Goal: Information Seeking & Learning: Learn about a topic

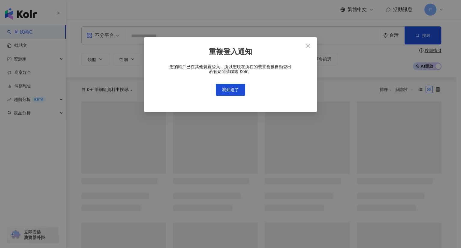
click at [33, 48] on div "重複登入通知 您的帳戶已在其他裝置登入，所以您現在所在的裝置會被自動登出 若有疑問請聯絡 Kolr。 我知道了" at bounding box center [230, 124] width 461 height 248
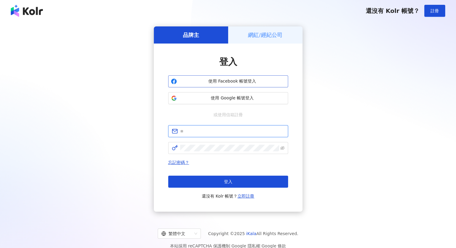
type input "**********"
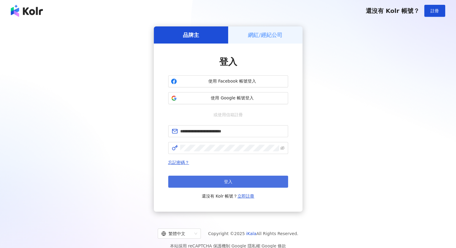
click at [222, 182] on button "登入" at bounding box center [228, 181] width 120 height 12
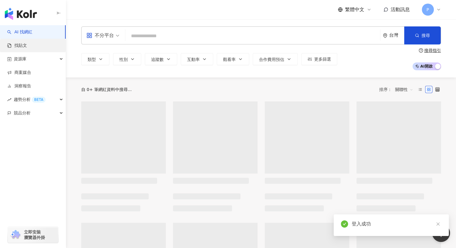
click at [27, 48] on link "找貼文" at bounding box center [17, 46] width 20 height 6
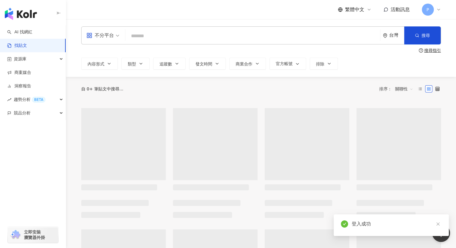
click at [150, 36] on input "search" at bounding box center [253, 35] width 250 height 13
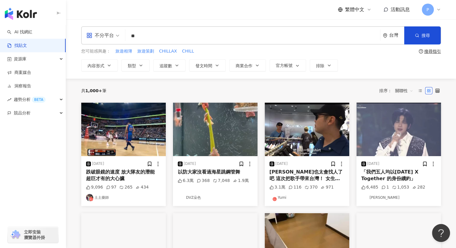
type input "*"
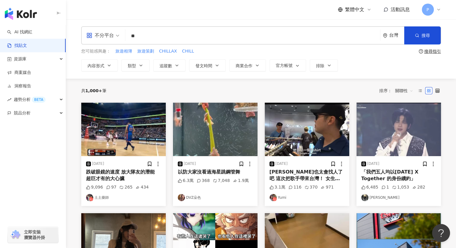
type input "*"
type input "*****"
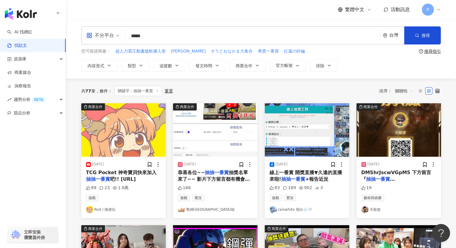
click at [124, 171] on span "TCG Pocket 神奇寶貝快來加入" at bounding box center [121, 172] width 71 height 6
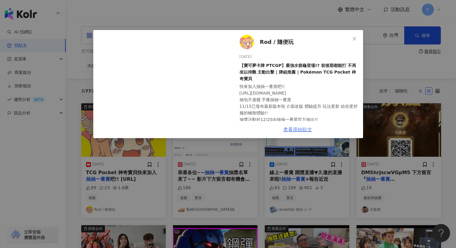
click at [305, 130] on link "查看原始貼文" at bounding box center [297, 130] width 29 height 6
click at [352, 40] on icon "close" at bounding box center [354, 38] width 5 height 5
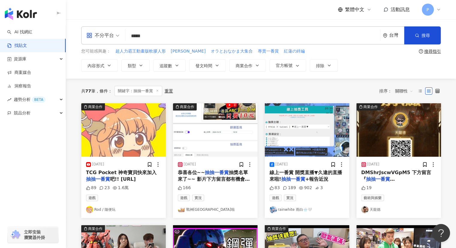
click at [416, 146] on img at bounding box center [399, 129] width 85 height 53
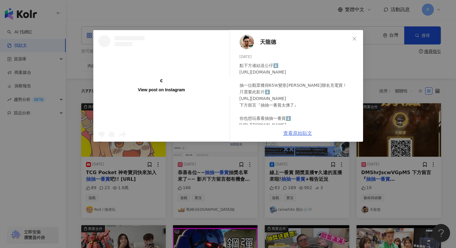
click at [299, 131] on link "查看原始貼文" at bounding box center [297, 133] width 29 height 6
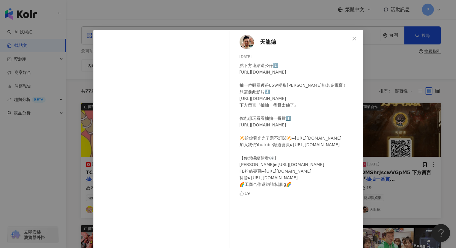
click at [353, 39] on icon "close" at bounding box center [355, 39] width 4 height 4
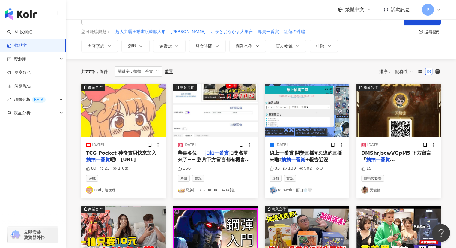
scroll to position [30, 0]
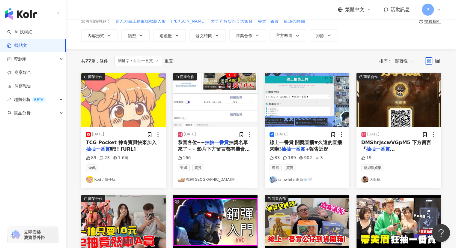
click at [226, 146] on span "抽獎名單來了~~ 影片下方留言都有機會抽獎唷~~!!! 再麻煩留言區中獎者私訊唷~!!!" at bounding box center [215, 152] width 74 height 26
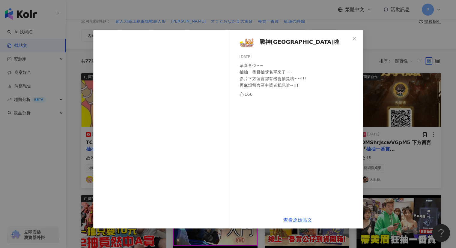
click at [296, 133] on div "戰神駿 阿北出市啦 [DATE] 恭喜各位~~ 抽抽一番賞抽獎名單來了~~ 影片下方留言都有機會抽獎唷~~!!! 再麻煩留言區中獎者私訊唷~!!! 166" at bounding box center [297, 120] width 131 height 181
click at [303, 218] on link "查看原始貼文" at bounding box center [297, 220] width 29 height 6
click at [354, 36] on icon "close" at bounding box center [354, 38] width 5 height 5
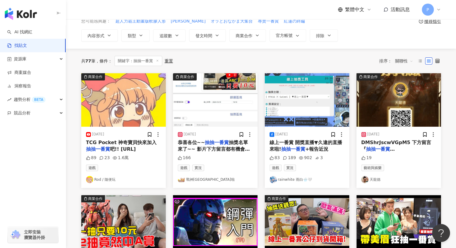
scroll to position [60, 0]
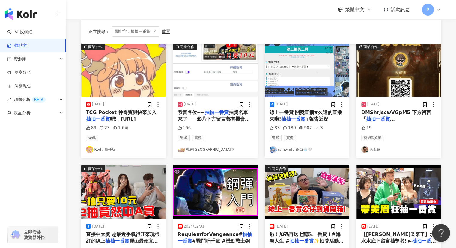
click at [305, 118] on mark "抽抽一番賞" at bounding box center [293, 119] width 24 height 6
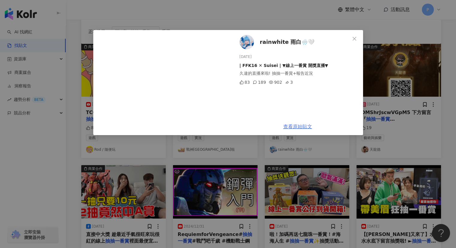
click at [304, 126] on link "查看原始貼文" at bounding box center [297, 127] width 29 height 6
click at [350, 38] on span "Close" at bounding box center [355, 38] width 12 height 5
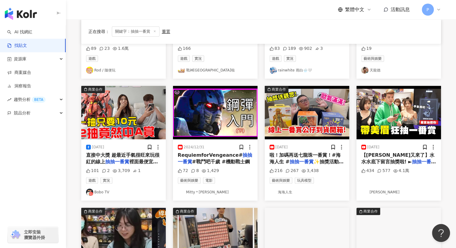
scroll to position [150, 0]
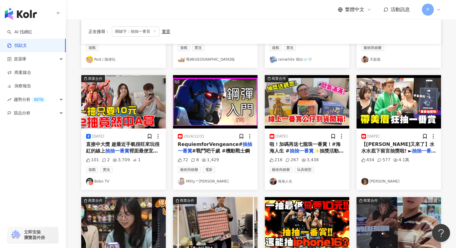
click at [136, 152] on span "裡面最便宜竟然只要一抽10元" at bounding box center [122, 154] width 72 height 12
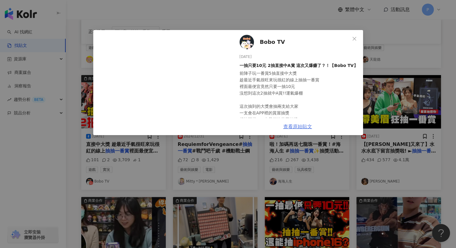
click at [304, 126] on div "Bobo TV [DATE] 一抽只要10元 2抽直接中A賞 這次又爆赚了？！【Bobo TV】 前陣子玩一番賞5抽直接中大獎 趁最近手氣很旺來玩很紅的線上抽…" at bounding box center [297, 82] width 131 height 105
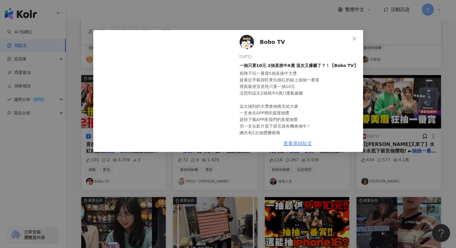
click at [299, 144] on link "查看原始貼文" at bounding box center [297, 143] width 29 height 6
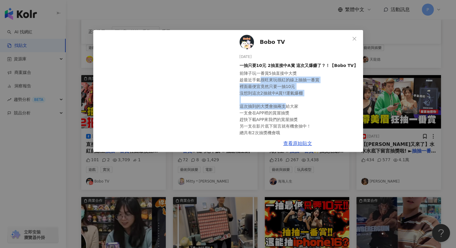
drag, startPoint x: 257, startPoint y: 78, endPoint x: 283, endPoint y: 112, distance: 43.1
click at [283, 111] on div "前陣子玩一番賞5抽直接中大獎 趁最近手氣很旺來玩很紅的線上抽抽一番賞 裡面最便宜竟然只要一抽10元 沒想到這次2抽就中A賞!!運氣爆棚 這次抽到的大獎會抽兩支…" at bounding box center [299, 113] width 119 height 86
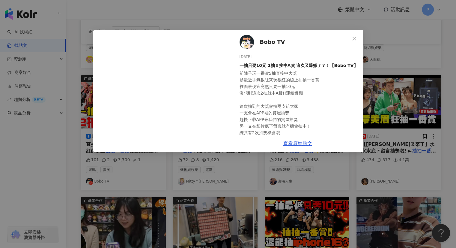
click at [286, 112] on div "前陣子玩一番賞5抽直接中大獎 趁最近手氣很旺來玩很紅的線上抽抽一番賞 裡面最便宜竟然只要一抽10元 沒想到這次2抽就中A賞!!運氣爆棚 這次抽到的大獎會抽兩支…" at bounding box center [299, 113] width 119 height 86
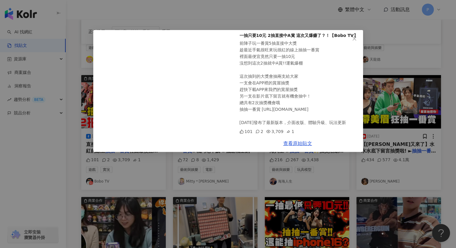
scroll to position [43, 0]
click at [356, 38] on icon "close" at bounding box center [354, 38] width 5 height 5
